Goal: Task Accomplishment & Management: Manage account settings

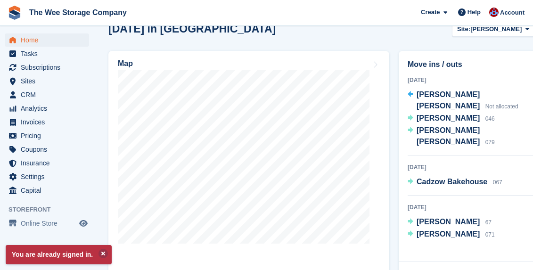
scroll to position [339, 0]
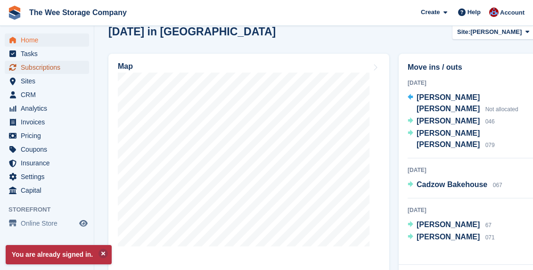
click at [33, 64] on span "Subscriptions" at bounding box center [49, 67] width 57 height 13
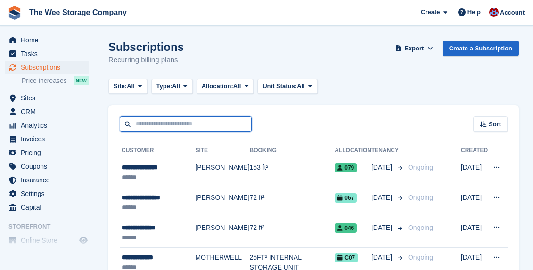
click at [166, 120] on input "text" at bounding box center [186, 124] width 132 height 16
type input "****"
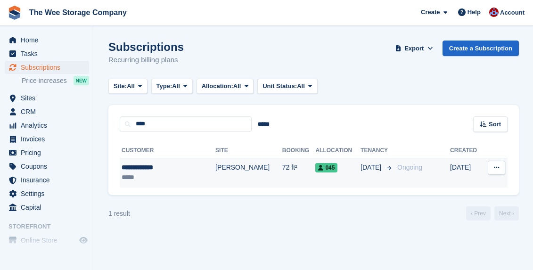
click at [165, 169] on div "**********" at bounding box center [160, 168] width 76 height 10
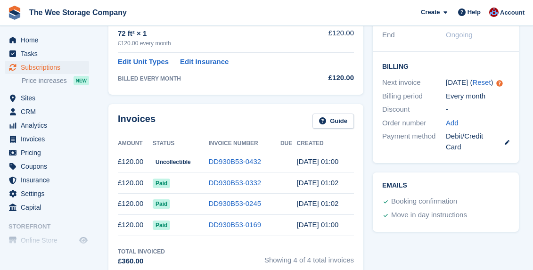
scroll to position [99, 0]
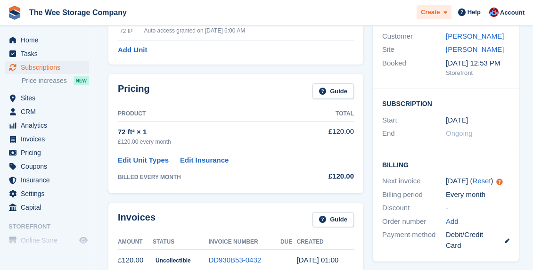
click at [441, 13] on span at bounding box center [444, 12] width 8 height 11
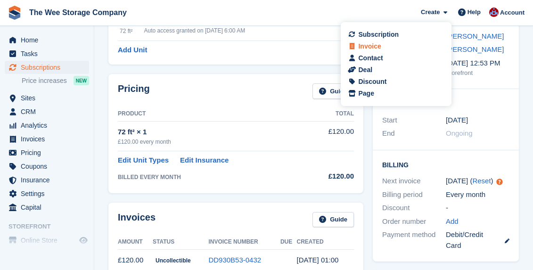
click at [382, 45] on div "Invoice" at bounding box center [396, 46] width 93 height 10
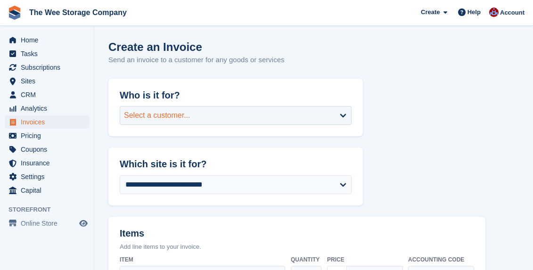
click at [140, 115] on div "Select a customer..." at bounding box center [157, 115] width 66 height 11
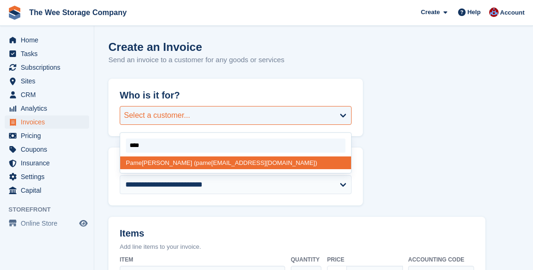
type input "*****"
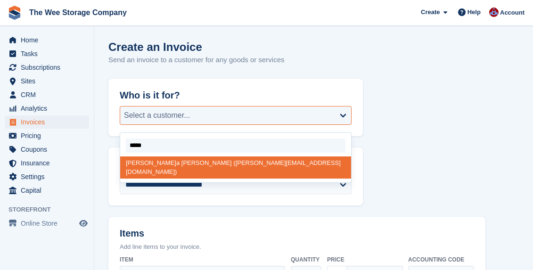
select select "******"
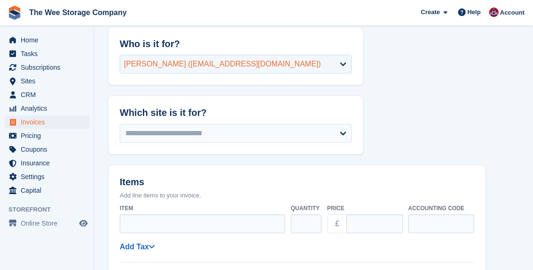
scroll to position [55, 0]
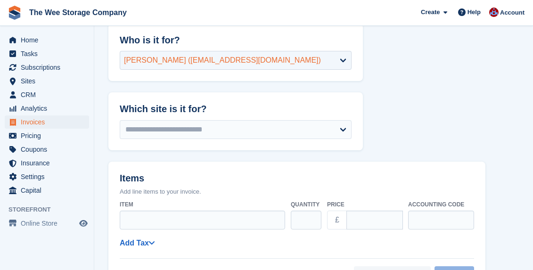
click at [203, 62] on div "[PERSON_NAME] ([EMAIL_ADDRESS][DOMAIN_NAME])" at bounding box center [222, 60] width 197 height 11
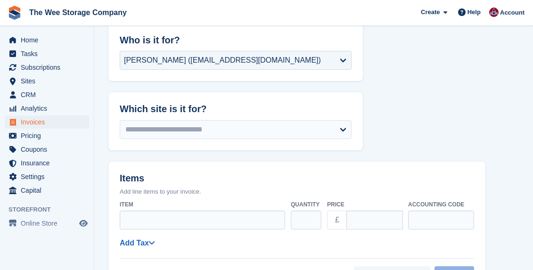
click at [317, 115] on div "**********" at bounding box center [235, 133] width 255 height 36
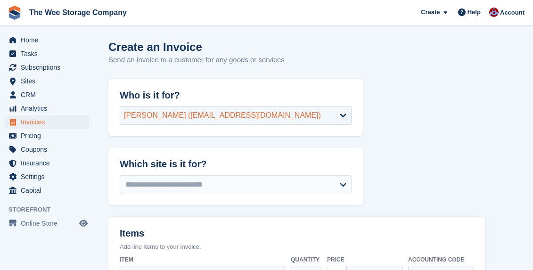
click at [255, 116] on div "Pamela Spence (pamelaspence81@gmail.com)" at bounding box center [222, 115] width 197 height 11
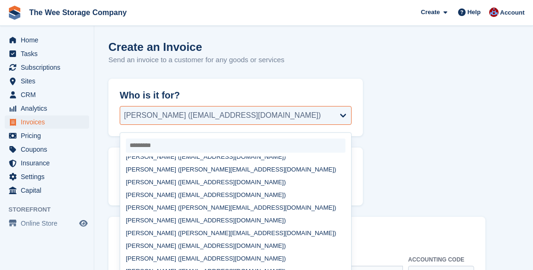
scroll to position [305, 0]
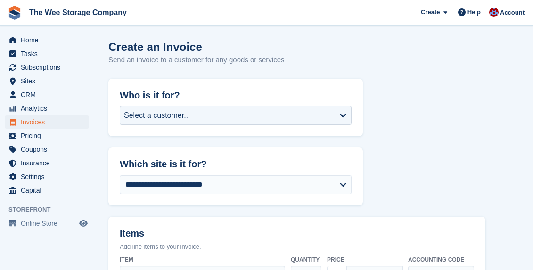
click at [179, 118] on div "Select a customer..." at bounding box center [157, 115] width 66 height 11
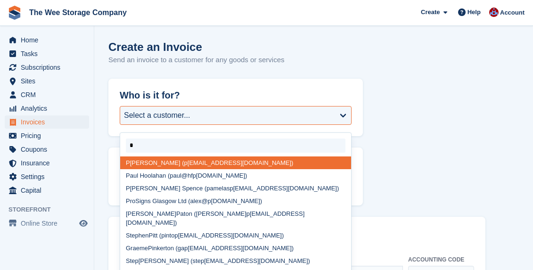
type input "**"
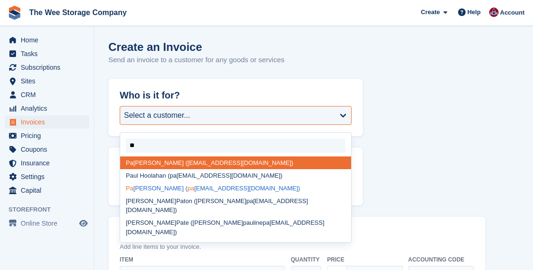
click at [161, 188] on div "Pa [PERSON_NAME] ( pa [EMAIL_ADDRESS][DOMAIN_NAME])" at bounding box center [235, 188] width 231 height 13
select select "******"
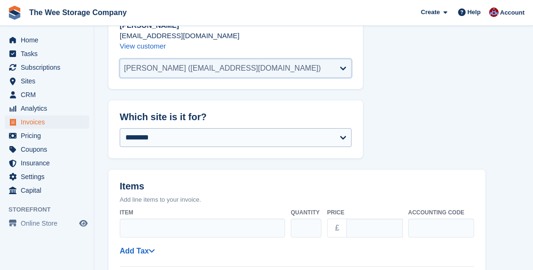
scroll to position [94, 0]
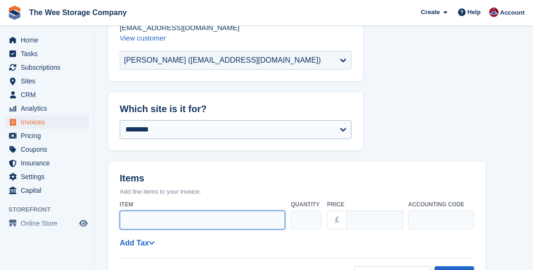
click at [153, 223] on input "Item" at bounding box center [202, 220] width 165 height 19
type input "*"
type input "**********"
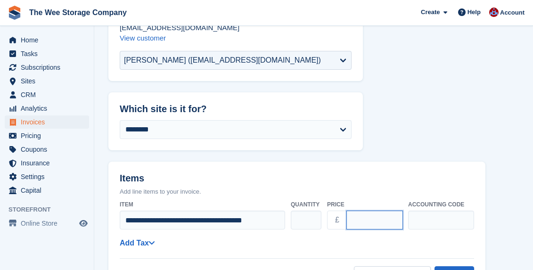
click at [371, 222] on input "****" at bounding box center [374, 220] width 57 height 19
drag, startPoint x: 365, startPoint y: 222, endPoint x: 304, endPoint y: 221, distance: 61.3
click at [304, 221] on div "**********" at bounding box center [297, 215] width 354 height 37
type input "******"
click at [358, 243] on div "**********" at bounding box center [297, 243] width 354 height 12
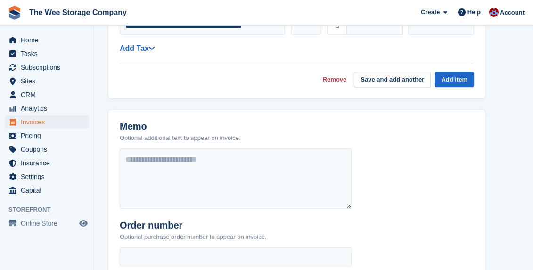
scroll to position [278, 0]
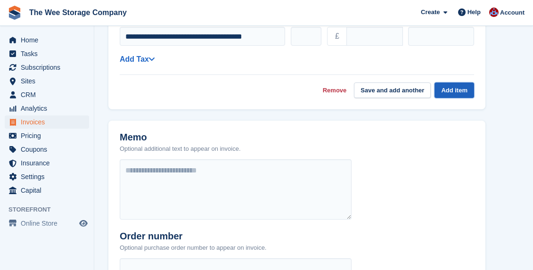
click at [453, 86] on button "Add item" at bounding box center [455, 90] width 40 height 16
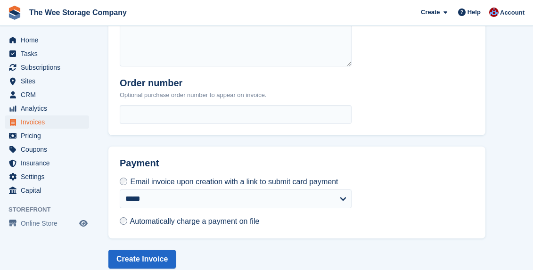
scroll to position [438, 0]
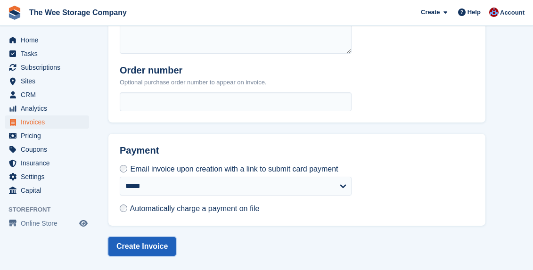
click at [149, 245] on button "Create Invoice" at bounding box center [141, 246] width 67 height 19
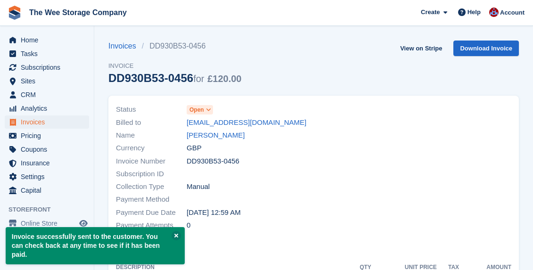
click at [209, 109] on icon at bounding box center [208, 110] width 5 height 6
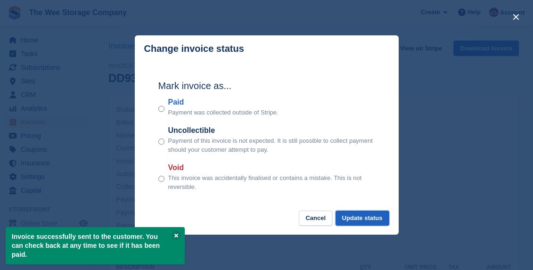
click at [359, 222] on button "Update status" at bounding box center [363, 219] width 54 height 16
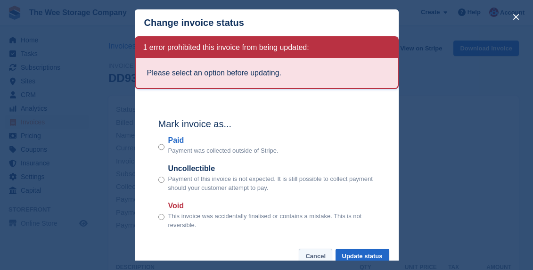
click at [313, 253] on button "Cancel" at bounding box center [315, 257] width 33 height 16
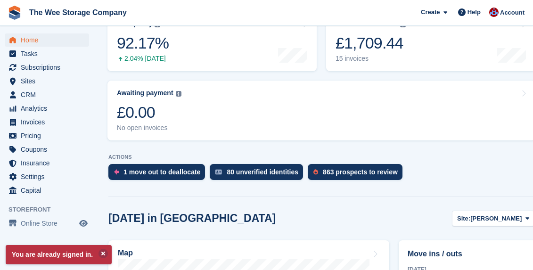
scroll to position [154, 0]
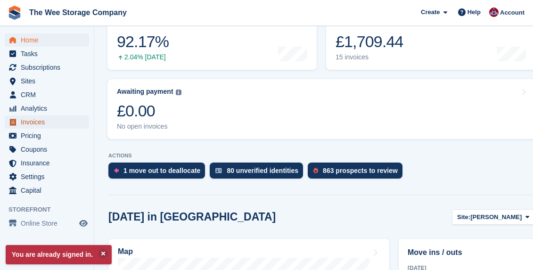
click at [36, 120] on span "Invoices" at bounding box center [49, 121] width 57 height 13
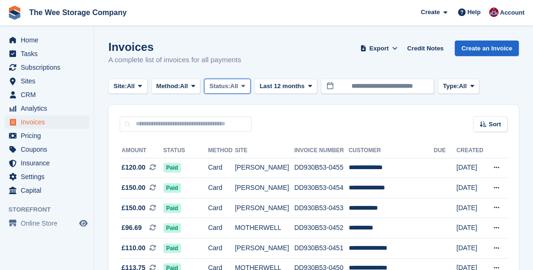
click at [230, 87] on span "Status:" at bounding box center [219, 86] width 21 height 9
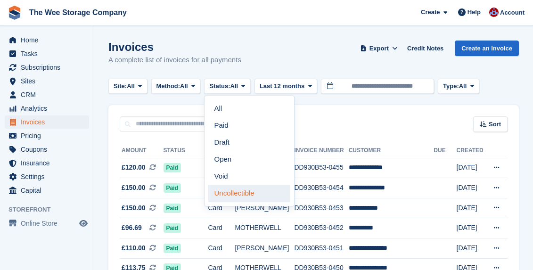
click at [241, 199] on link "Uncollectible" at bounding box center [249, 193] width 82 height 17
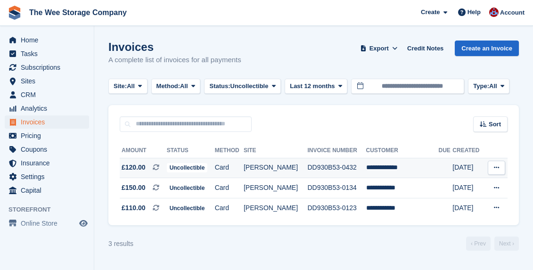
click at [335, 167] on td "DD930B53-0432" at bounding box center [336, 168] width 58 height 20
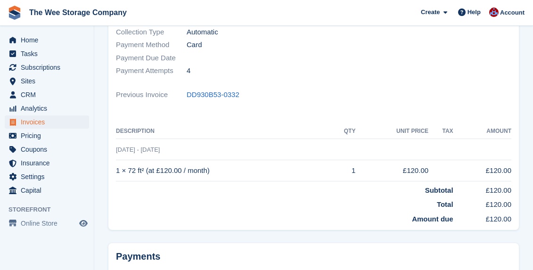
scroll to position [156, 0]
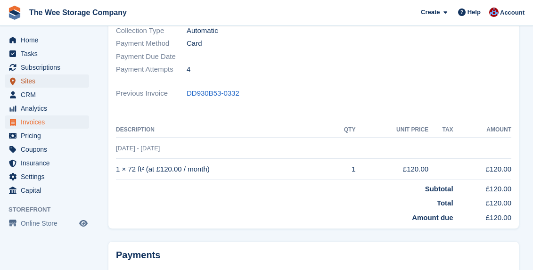
click at [31, 81] on span "Sites" at bounding box center [49, 80] width 57 height 13
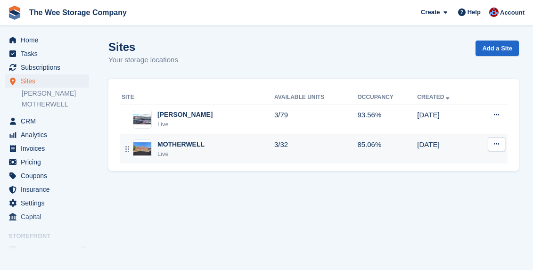
click at [232, 149] on div "MOTHERWELL Live" at bounding box center [198, 149] width 153 height 19
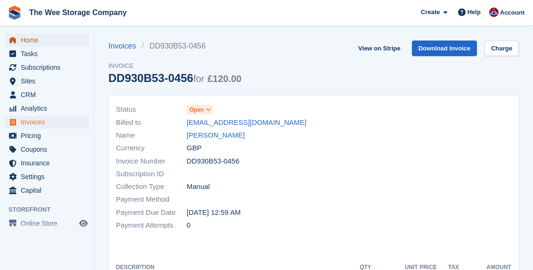
click at [28, 38] on span "Home" at bounding box center [49, 39] width 57 height 13
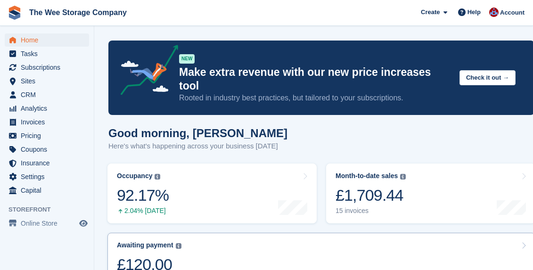
click at [175, 255] on div "£120.00" at bounding box center [149, 264] width 65 height 19
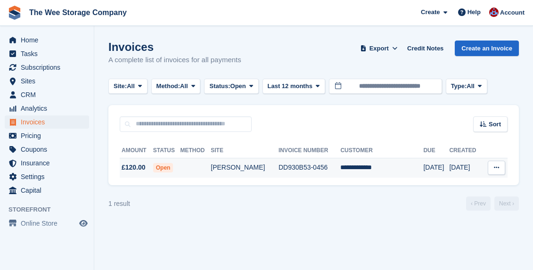
click at [331, 163] on td "DD930B53-0456" at bounding box center [310, 168] width 62 height 20
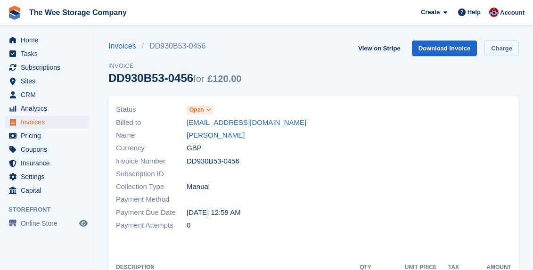
click at [502, 49] on link "Charge" at bounding box center [502, 49] width 34 height 16
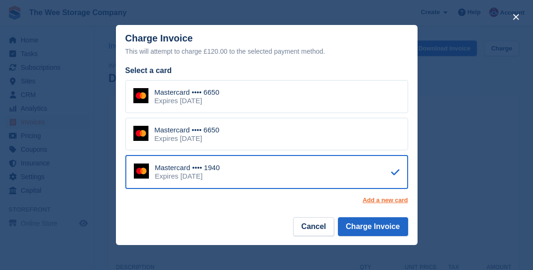
click at [382, 202] on link "Add a new card" at bounding box center [384, 201] width 45 height 8
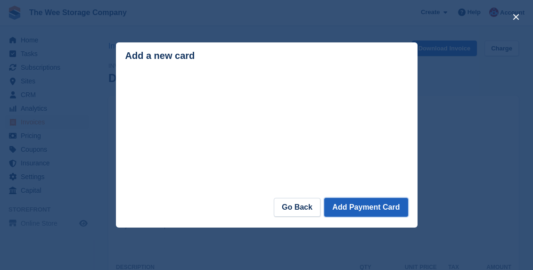
click at [369, 210] on button "Add Payment Card" at bounding box center [365, 207] width 83 height 19
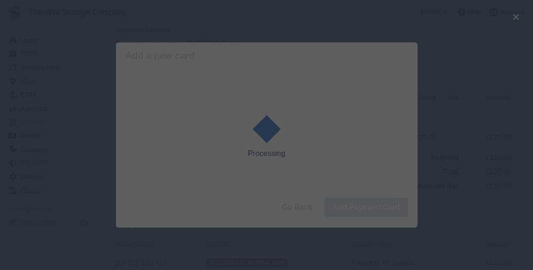
scroll to position [216, 0]
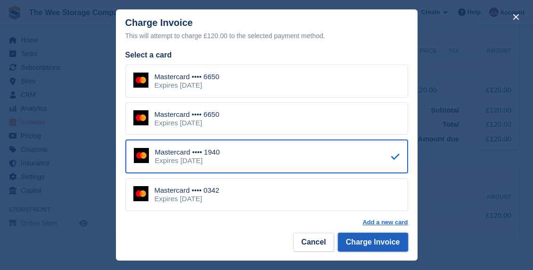
click at [357, 239] on button "Charge Invoice" at bounding box center [373, 242] width 70 height 19
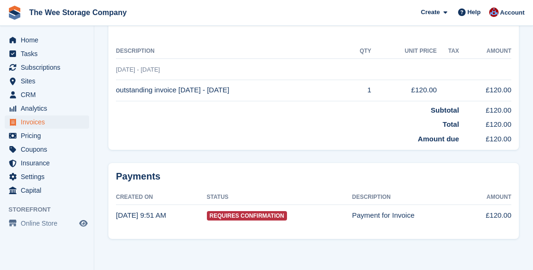
scroll to position [0, 0]
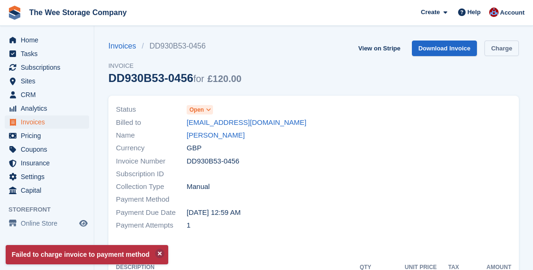
click at [500, 47] on link "Charge" at bounding box center [502, 49] width 34 height 16
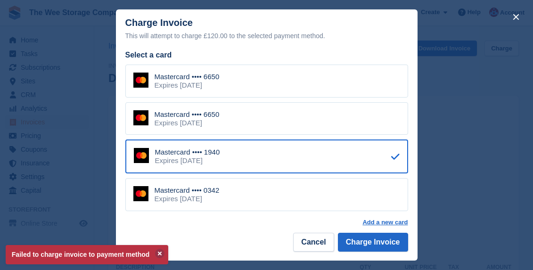
click at [263, 193] on div "Mastercard •••• 0342 Expires June 2030" at bounding box center [266, 194] width 283 height 33
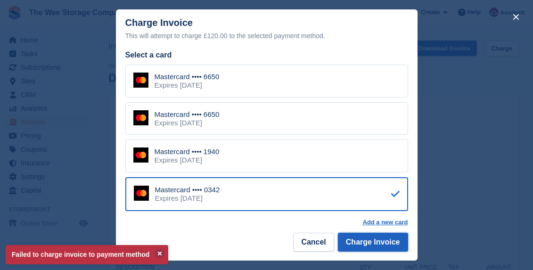
click at [379, 243] on button "Charge Invoice" at bounding box center [373, 242] width 70 height 19
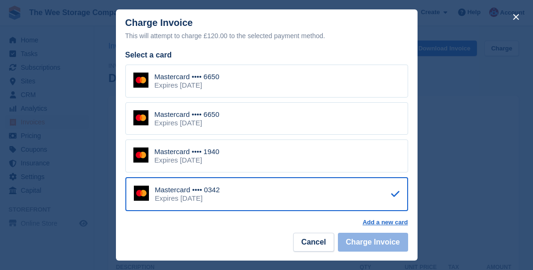
click at [220, 158] on div "Expires December 2027" at bounding box center [187, 160] width 65 height 8
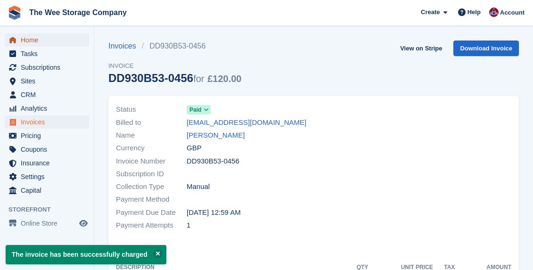
click at [35, 40] on span "Home" at bounding box center [49, 39] width 57 height 13
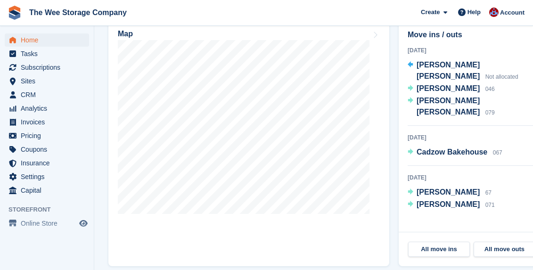
scroll to position [372, 0]
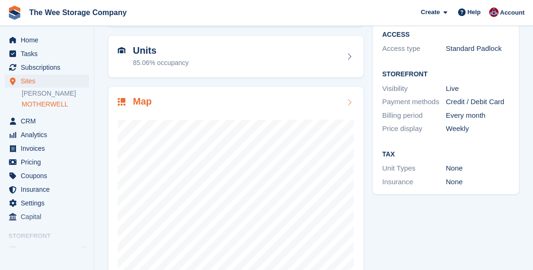
scroll to position [90, 0]
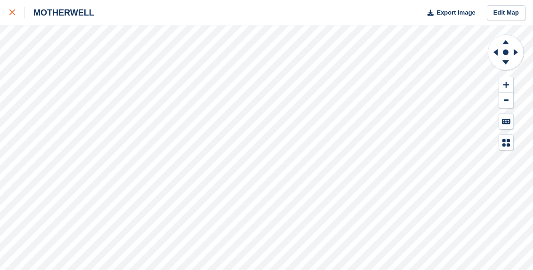
click at [14, 17] on div at bounding box center [17, 12] width 16 height 11
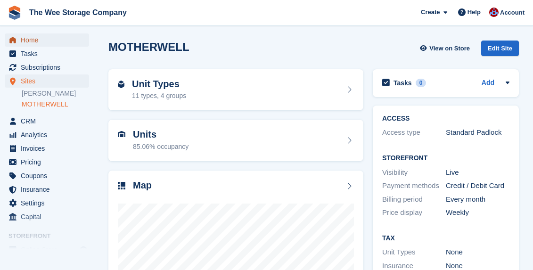
click at [27, 37] on span "Home" at bounding box center [49, 39] width 57 height 13
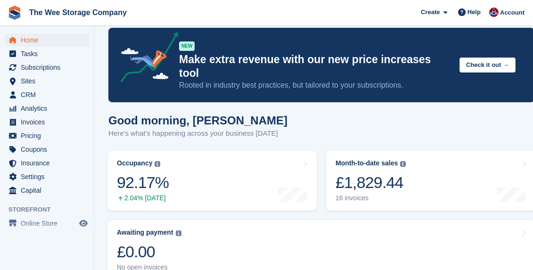
scroll to position [20, 0]
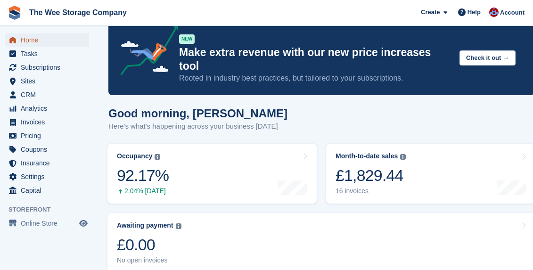
click at [26, 40] on span "Home" at bounding box center [49, 39] width 57 height 13
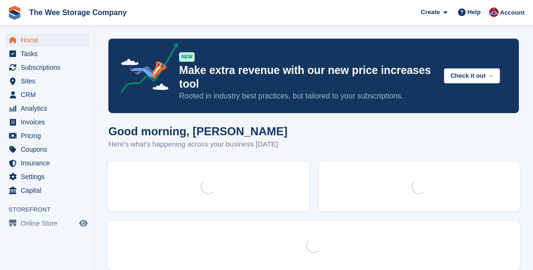
scroll to position [0, 0]
